Goal: Task Accomplishment & Management: Use online tool/utility

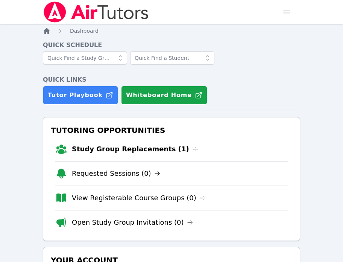
click at [48, 27] on icon "Breadcrumb" at bounding box center [47, 31] width 8 height 8
click at [124, 146] on link "Study Group Replacements (1)" at bounding box center [135, 149] width 126 height 11
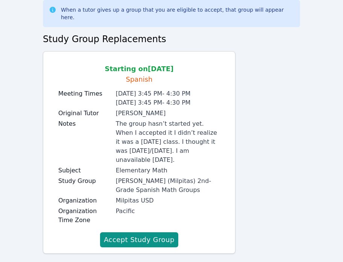
scroll to position [46, 0]
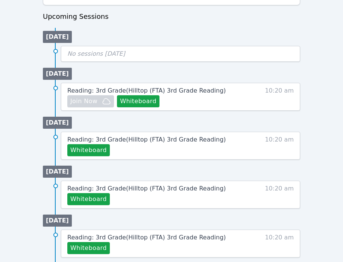
scroll to position [369, 0]
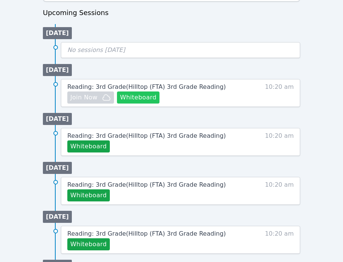
click at [149, 99] on button "Whiteboard" at bounding box center [138, 97] width 42 height 12
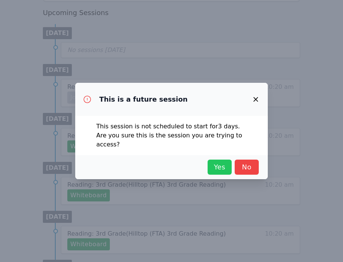
click at [215, 162] on span "Yes" at bounding box center [219, 167] width 17 height 11
